Goal: Transaction & Acquisition: Purchase product/service

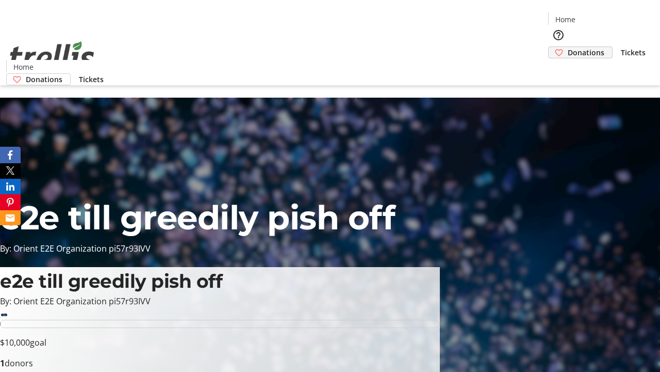
click at [568, 47] on span "Donations" at bounding box center [586, 52] width 37 height 11
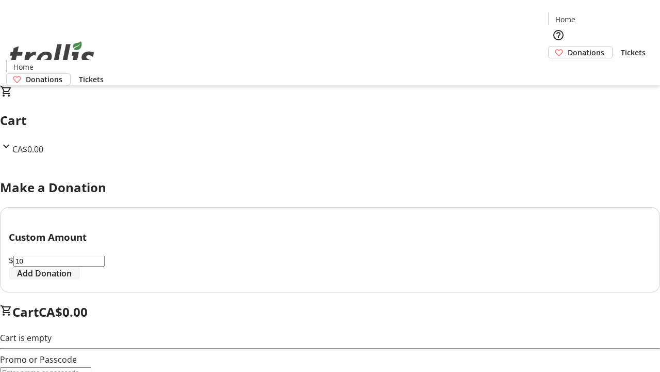
click at [72, 279] on span "Add Donation" at bounding box center [44, 273] width 55 height 12
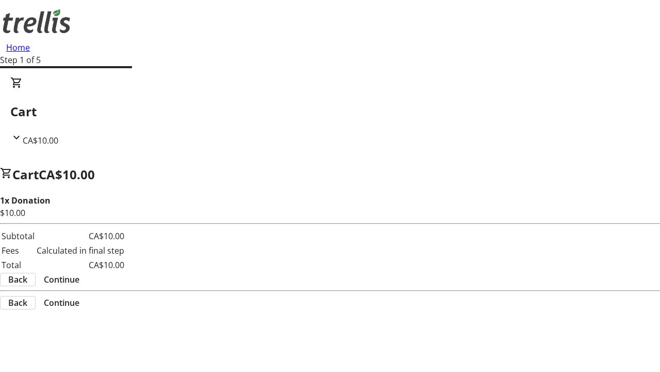
select select "CA"
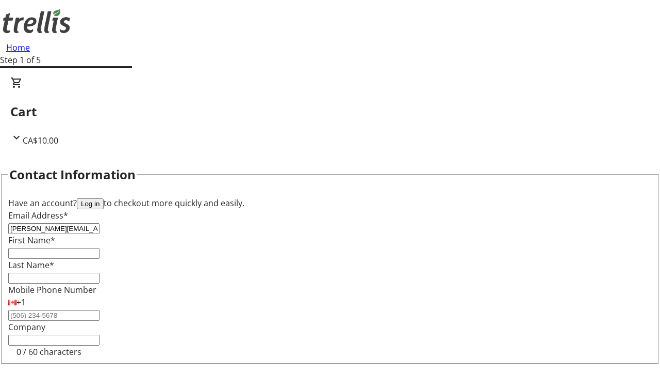
type input "[PERSON_NAME][EMAIL_ADDRESS][DOMAIN_NAME]"
type input "[PERSON_NAME]"
type input "[STREET_ADDRESS][PERSON_NAME]"
type input "Kelowna"
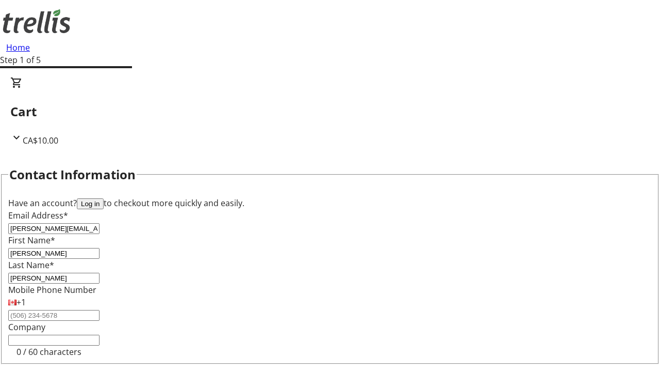
select select "BC"
type input "Kelowna"
type input "V1Y 0C2"
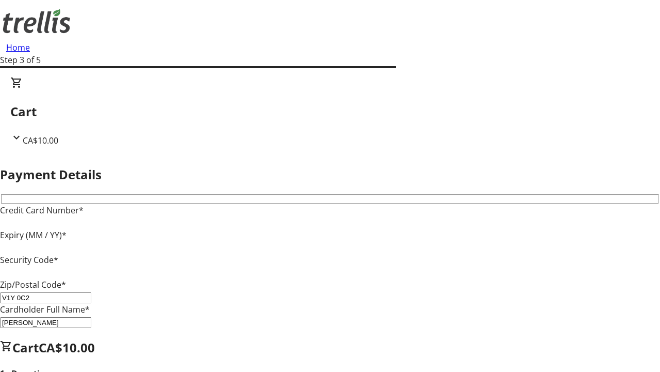
type input "V1Y 0C2"
